Goal: Find specific page/section: Locate a particular part of the current website

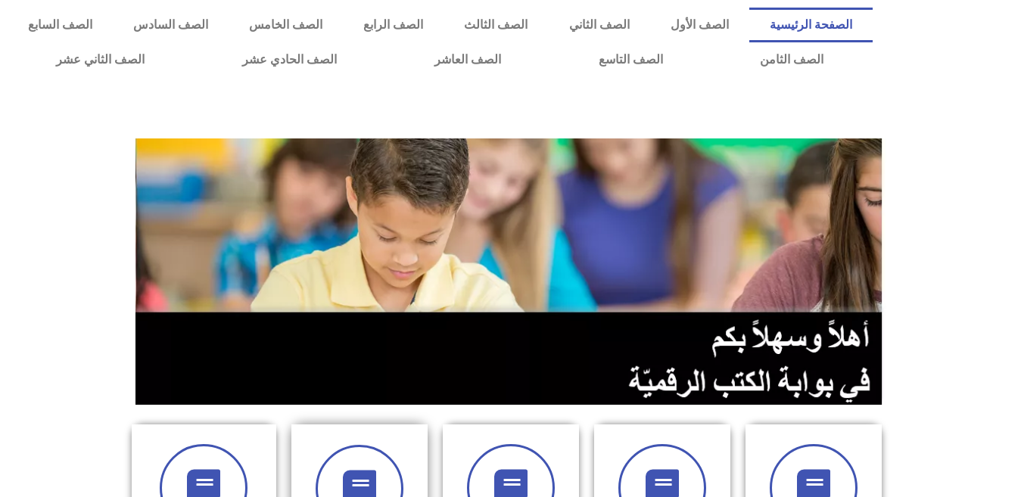
click at [388, 445] on div at bounding box center [359, 489] width 95 height 88
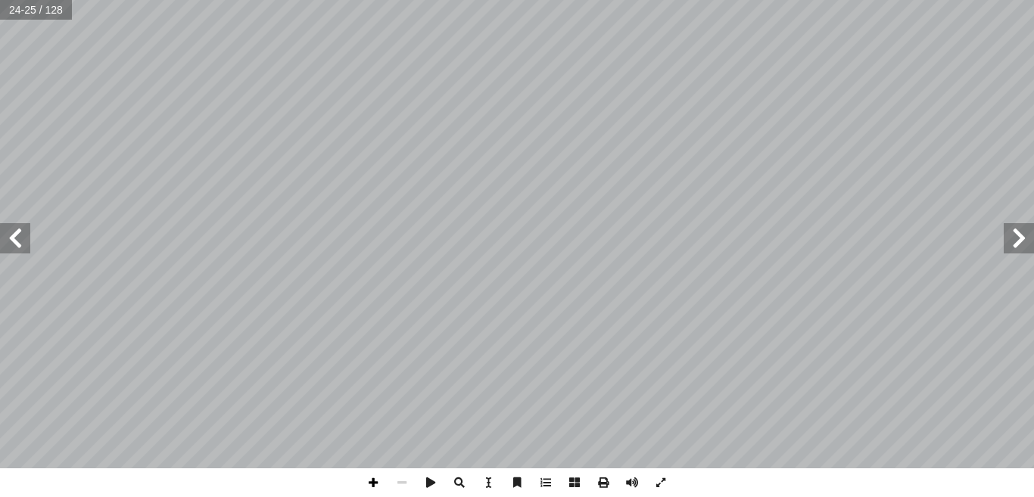
click at [372, 487] on span at bounding box center [373, 483] width 29 height 29
click at [370, 481] on span at bounding box center [373, 483] width 29 height 29
